Goal: Find specific page/section: Find specific page/section

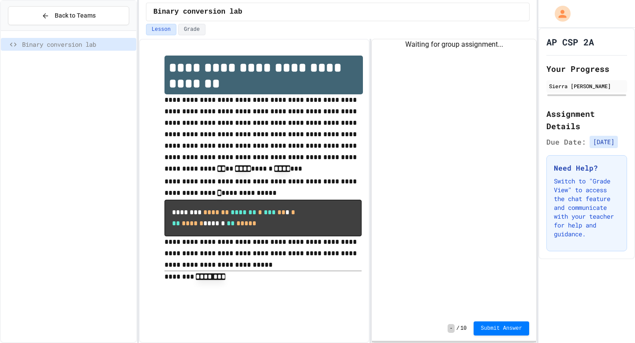
click at [422, 48] on div "Waiting for group assignment..." at bounding box center [454, 177] width 164 height 277
click at [467, 40] on div "Waiting for group assignment..." at bounding box center [454, 44] width 164 height 11
click at [189, 29] on button "Grade" at bounding box center [191, 29] width 27 height 11
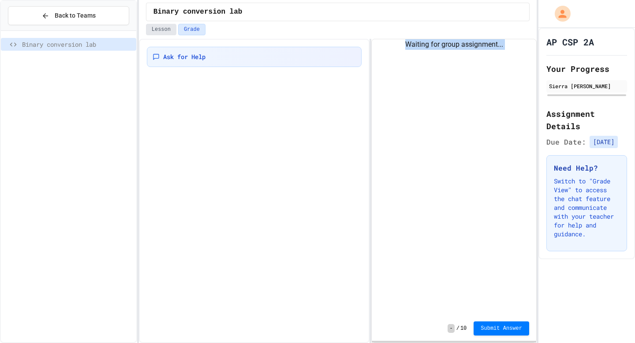
click at [150, 29] on button "Lesson" at bounding box center [161, 29] width 30 height 11
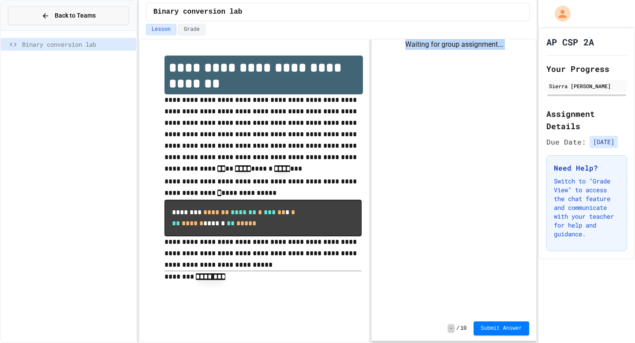
click at [93, 16] on span "Back to Teams" at bounding box center [75, 15] width 41 height 9
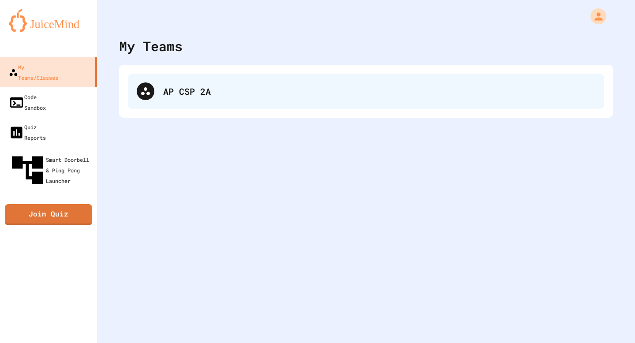
click at [191, 98] on div "AP CSP 2A" at bounding box center [366, 91] width 476 height 35
